Goal: Use online tool/utility: Utilize a website feature to perform a specific function

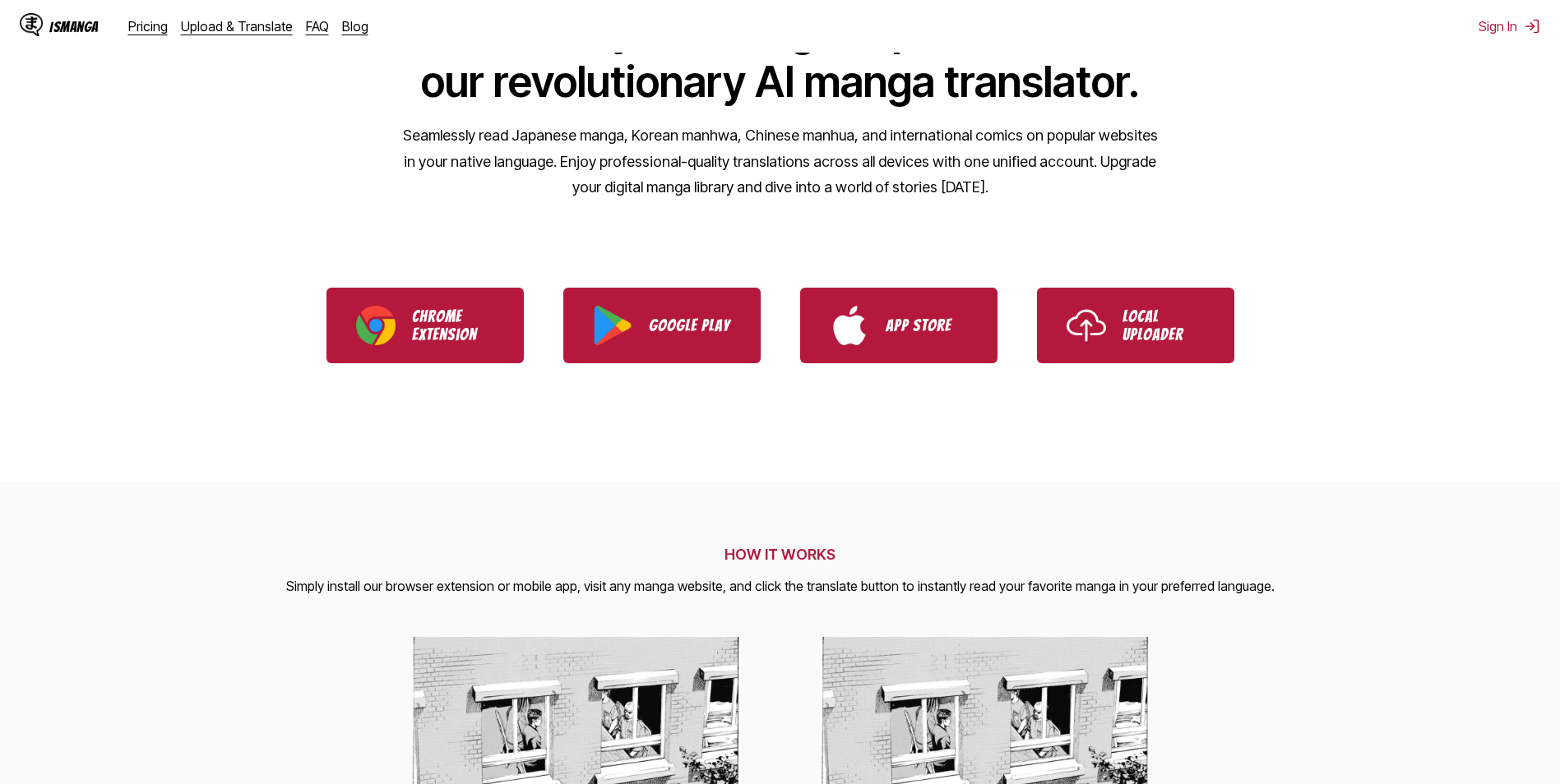
scroll to position [247, 0]
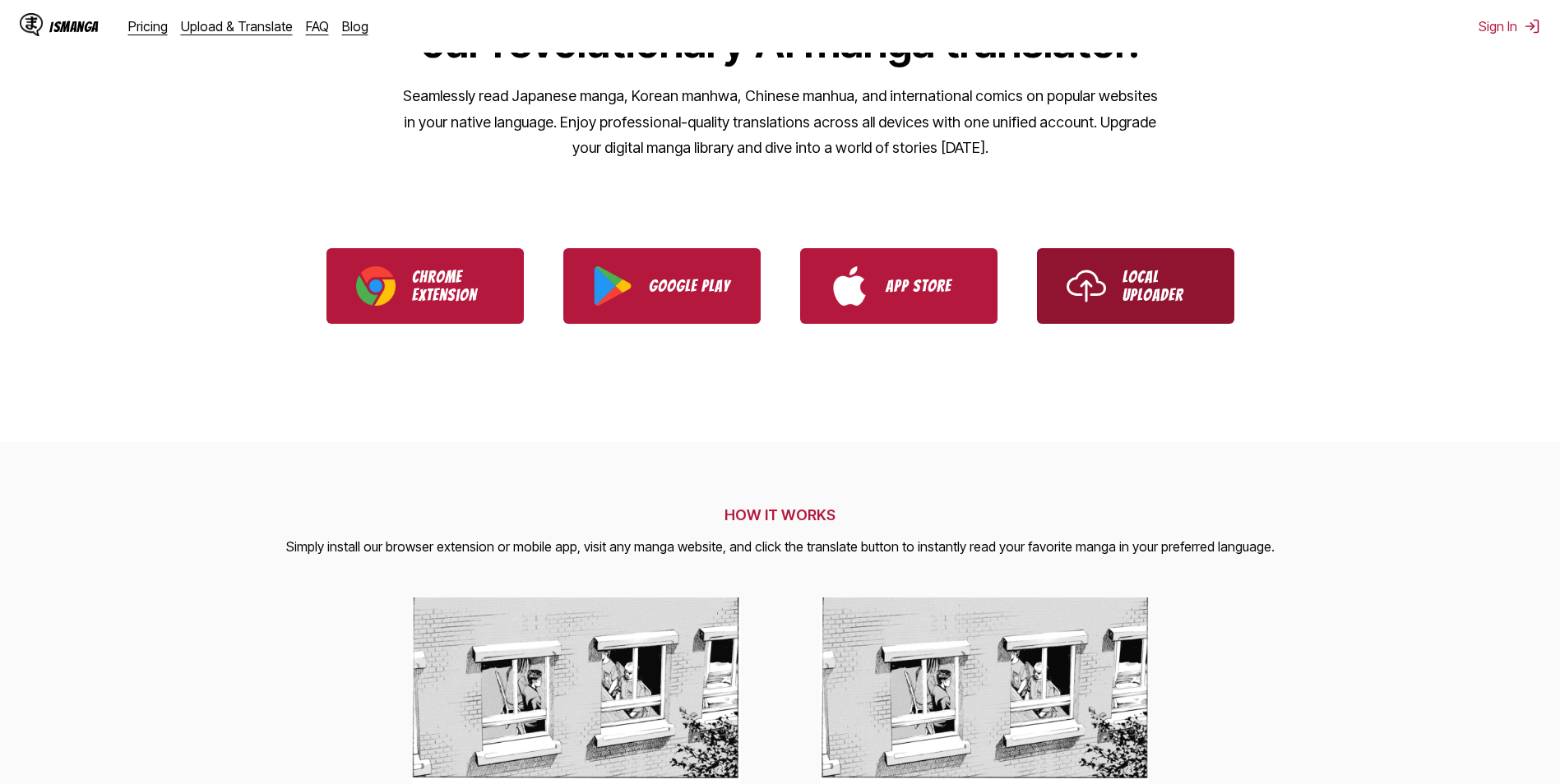
click at [1134, 269] on p "Local Uploader" at bounding box center [1163, 286] width 83 height 36
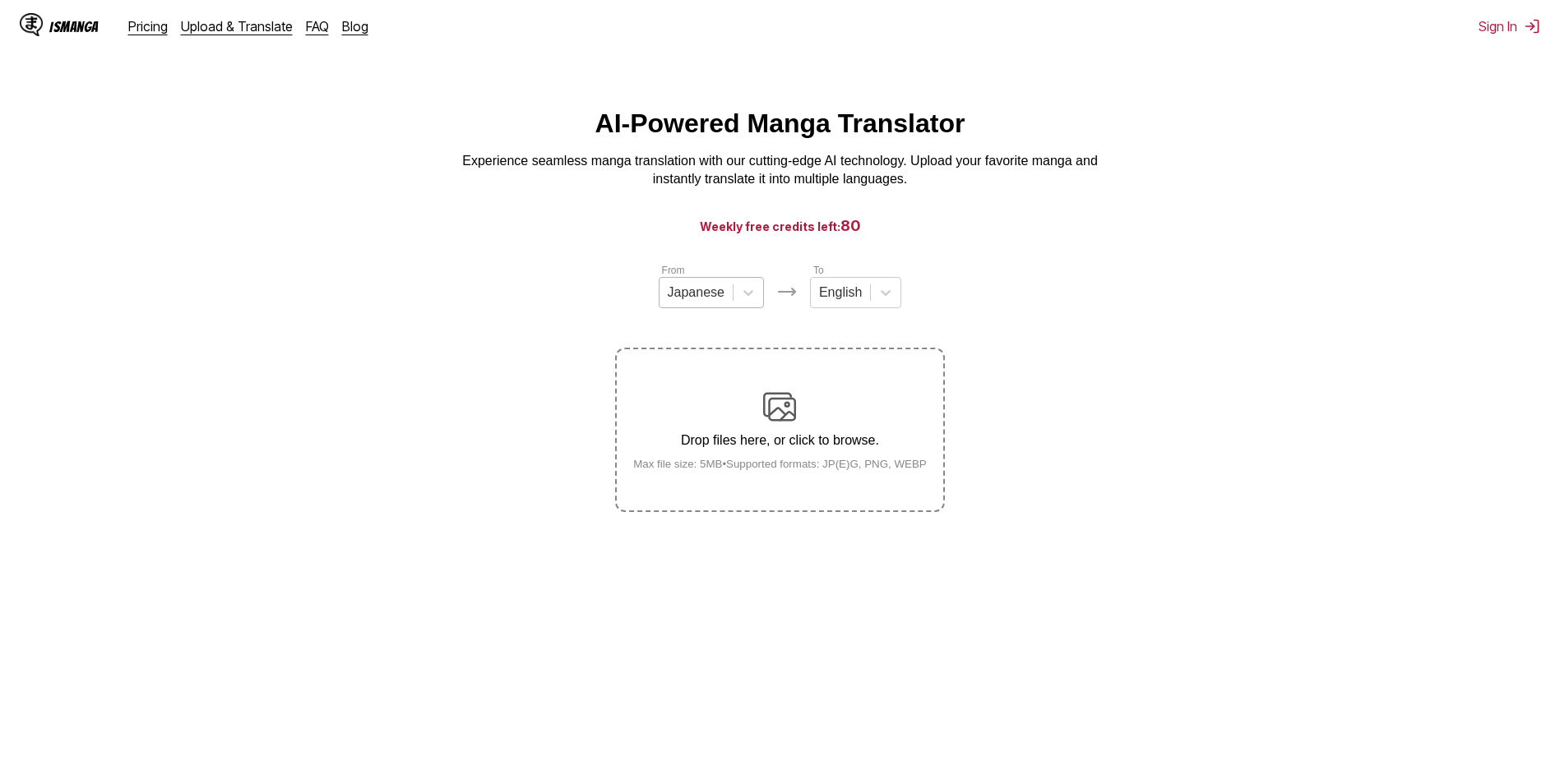
click at [714, 298] on div at bounding box center [696, 292] width 57 height 18
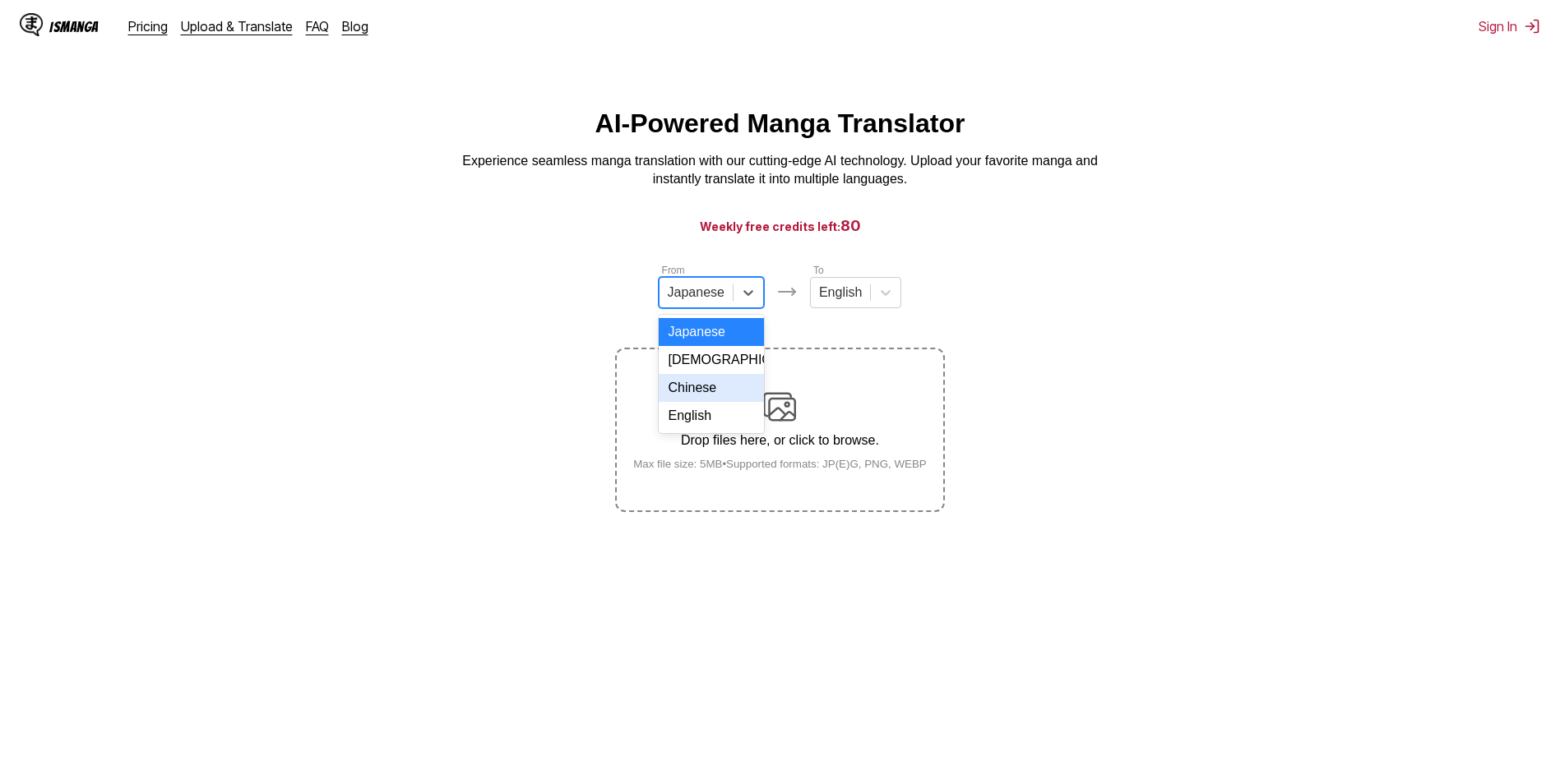
click at [714, 396] on div "Chinese" at bounding box center [711, 388] width 105 height 28
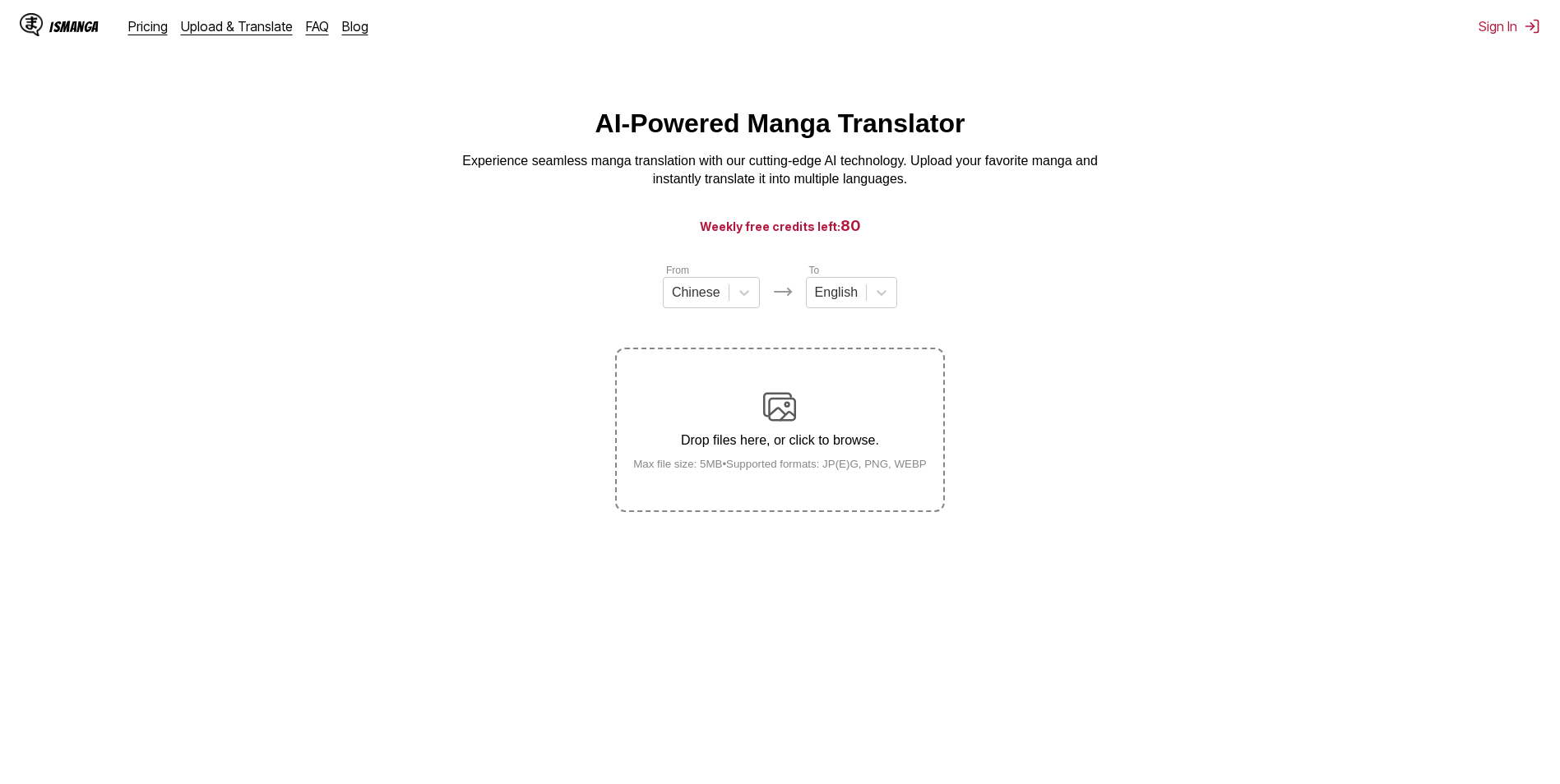
click at [802, 417] on div "Drop files here, or click to browse. Max file size: 5MB • Supported formats: JP…" at bounding box center [780, 430] width 320 height 80
click at [0, 0] on input "Drop files here, or click to browse. Max file size: 5MB • Supported formats: JP…" at bounding box center [0, 0] width 0 height 0
click at [827, 414] on div "Drop files here, or click to browse. Max file size: 5MB • Supported formats: JP…" at bounding box center [780, 430] width 320 height 80
click at [0, 0] on input "Drop files here, or click to browse. Max file size: 5MB • Supported formats: JP…" at bounding box center [0, 0] width 0 height 0
